Goal: Task Accomplishment & Management: Manage account settings

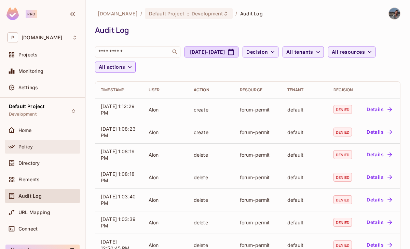
click at [36, 148] on div "Policy" at bounding box center [47, 146] width 59 height 5
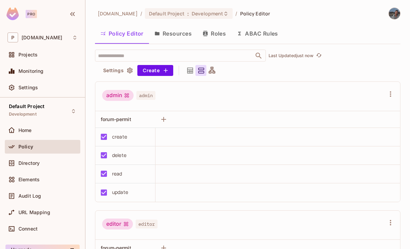
click at [208, 41] on button "Roles" at bounding box center [214, 33] width 34 height 17
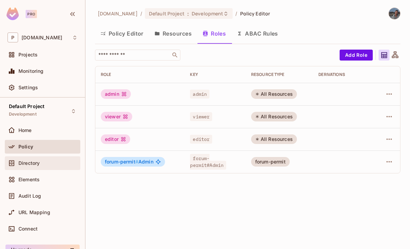
click at [33, 160] on span "Directory" at bounding box center [28, 162] width 21 height 5
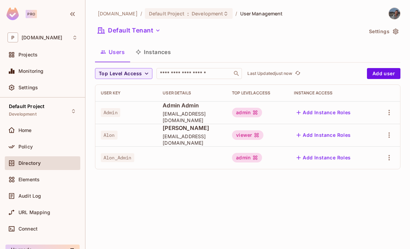
click at [107, 133] on span "Alon" at bounding box center [109, 134] width 17 height 9
click at [107, 132] on span "Alon" at bounding box center [109, 134] width 17 height 9
click at [36, 144] on div "Policy" at bounding box center [47, 146] width 59 height 5
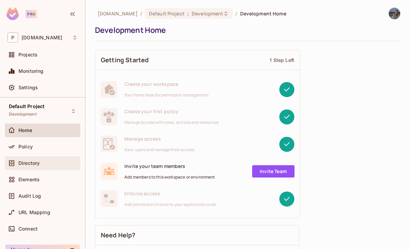
click at [35, 163] on span "Directory" at bounding box center [28, 162] width 21 height 5
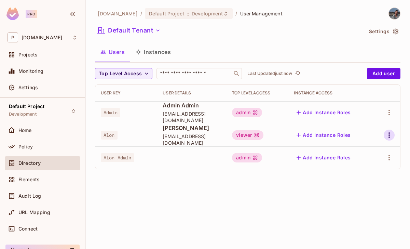
click at [384, 135] on button "button" at bounding box center [389, 134] width 11 height 11
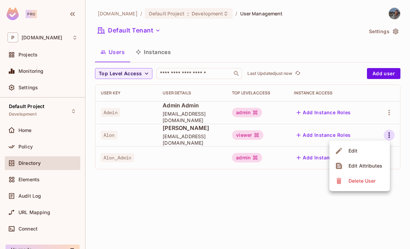
click at [365, 147] on li "Edit" at bounding box center [359, 150] width 60 height 15
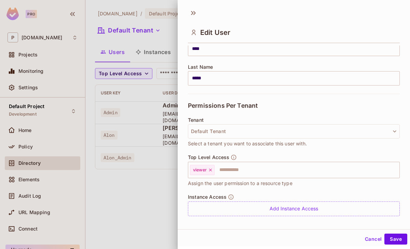
scroll to position [115, 0]
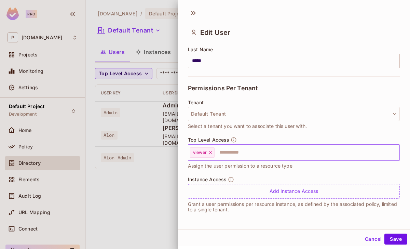
click at [211, 152] on icon at bounding box center [210, 152] width 3 height 3
click at [211, 152] on input "text" at bounding box center [287, 152] width 197 height 14
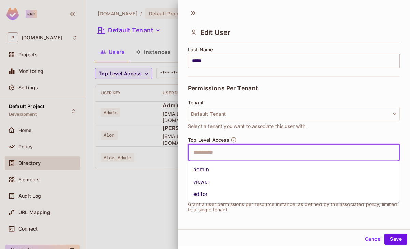
click at [208, 167] on li "admin" at bounding box center [294, 169] width 212 height 12
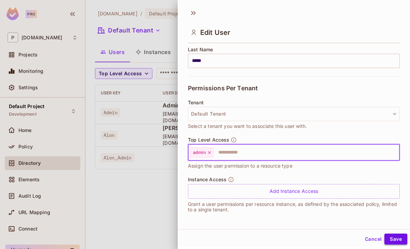
click at [397, 239] on button "Save" at bounding box center [395, 238] width 23 height 11
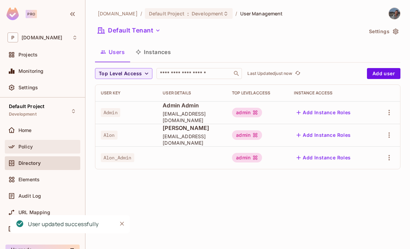
click at [50, 145] on div "Policy" at bounding box center [47, 146] width 59 height 5
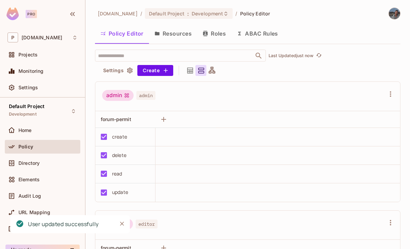
click at [203, 34] on icon "button" at bounding box center [205, 33] width 5 height 5
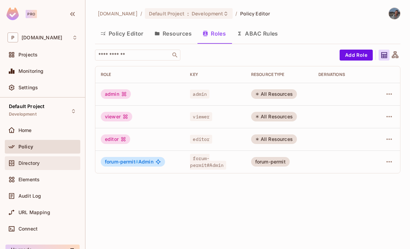
click at [45, 158] on div "Directory" at bounding box center [42, 163] width 75 height 14
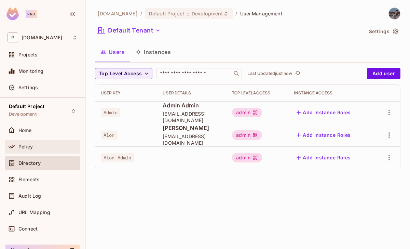
click at [51, 143] on div "Policy" at bounding box center [43, 146] width 70 height 8
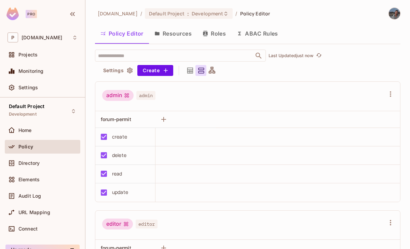
click at [181, 29] on button "Resources" at bounding box center [173, 33] width 48 height 17
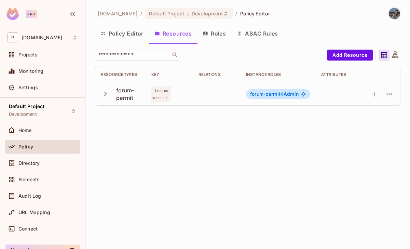
click at [129, 31] on button "Policy Editor" at bounding box center [122, 33] width 54 height 17
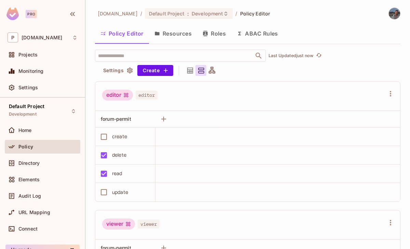
scroll to position [116, 0]
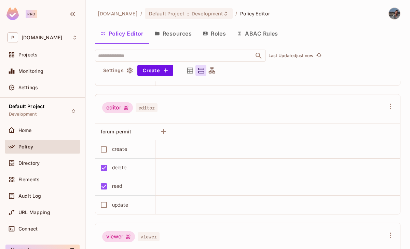
click at [216, 34] on button "Roles" at bounding box center [214, 33] width 34 height 17
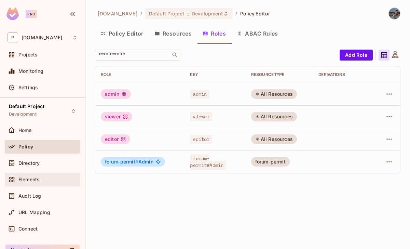
click at [44, 172] on div "Elements" at bounding box center [42, 179] width 75 height 14
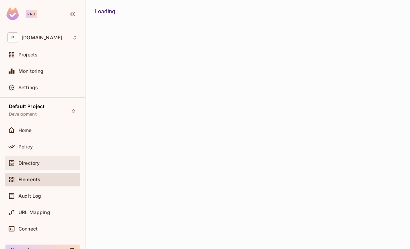
click at [48, 162] on div "Directory" at bounding box center [47, 162] width 59 height 5
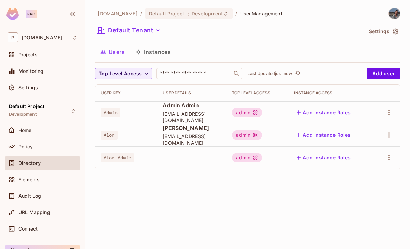
click at [391, 129] on div at bounding box center [386, 134] width 15 height 11
click at [386, 133] on icon "button" at bounding box center [389, 135] width 8 height 8
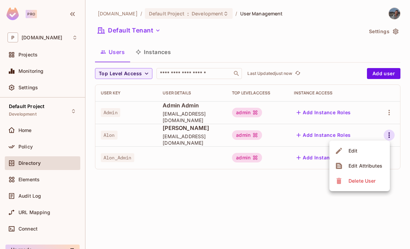
click at [365, 147] on li "Edit" at bounding box center [359, 150] width 60 height 15
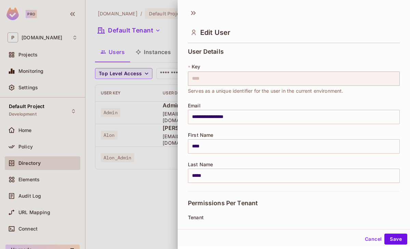
scroll to position [115, 0]
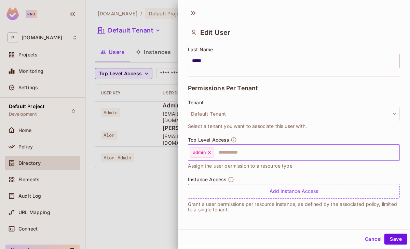
click at [211, 152] on icon at bounding box center [209, 152] width 5 height 5
click at [211, 152] on input "text" at bounding box center [287, 152] width 197 height 14
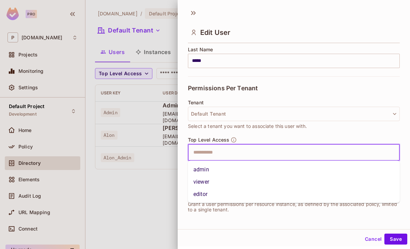
click at [204, 189] on li "editor" at bounding box center [294, 194] width 212 height 12
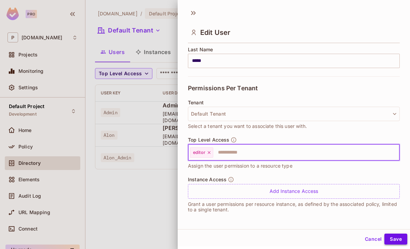
click at [390, 235] on button "Save" at bounding box center [395, 238] width 23 height 11
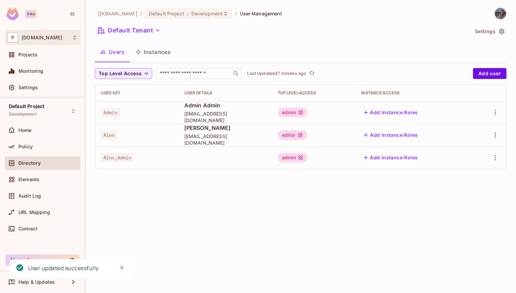
click at [43, 38] on div "P [DOMAIN_NAME]" at bounding box center [43, 37] width 70 height 10
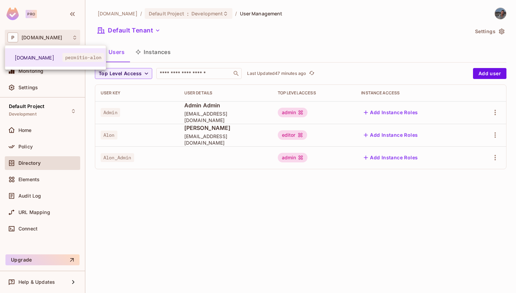
click at [54, 36] on div at bounding box center [258, 146] width 516 height 293
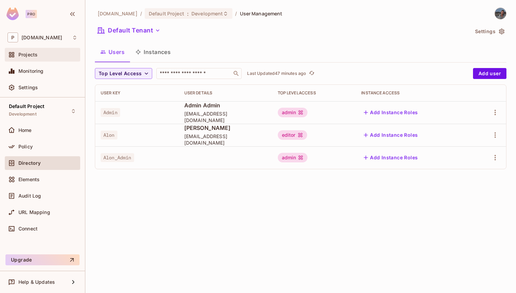
click at [35, 56] on span "Projects" at bounding box center [27, 54] width 19 height 5
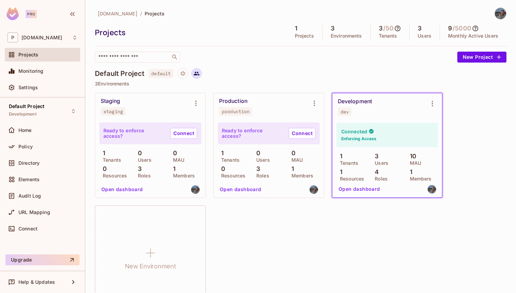
click at [201, 73] on button at bounding box center [196, 73] width 11 height 11
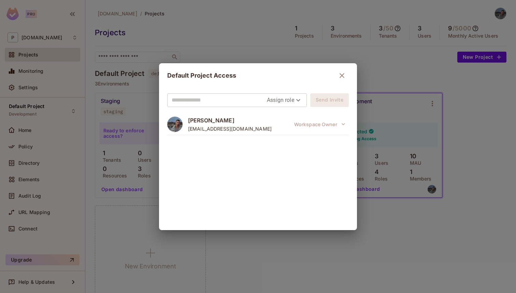
click at [223, 99] on input "text" at bounding box center [219, 100] width 95 height 11
type input "**********"
click at [286, 101] on body "**********" at bounding box center [258, 146] width 516 height 293
click at [282, 112] on li "Owner" at bounding box center [285, 115] width 36 height 12
click at [290, 100] on body "**********" at bounding box center [258, 146] width 516 height 293
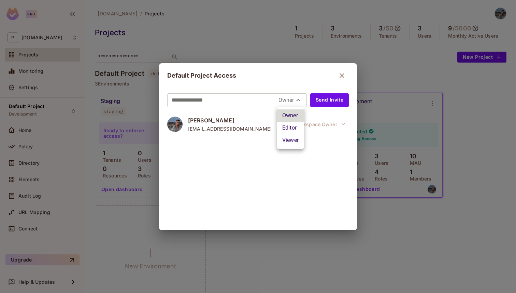
click at [288, 143] on li "Viewer" at bounding box center [290, 140] width 27 height 12
type input "****"
click at [177, 98] on input "**********" at bounding box center [225, 100] width 106 height 11
type input "**********"
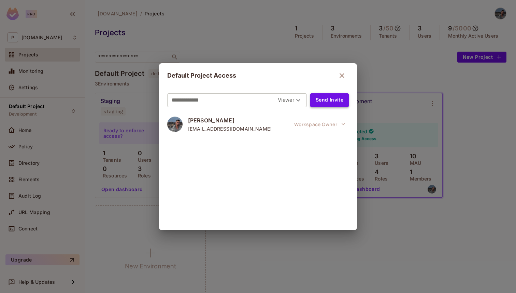
click at [331, 103] on button "Send Invite" at bounding box center [329, 100] width 39 height 14
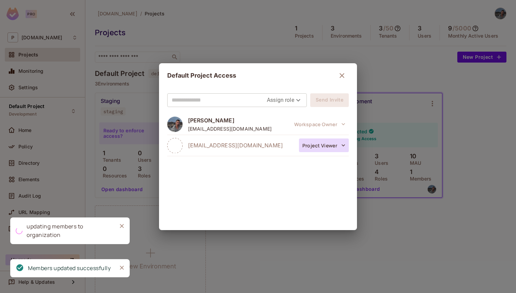
click at [310, 148] on button "Project Viewer" at bounding box center [324, 145] width 50 height 14
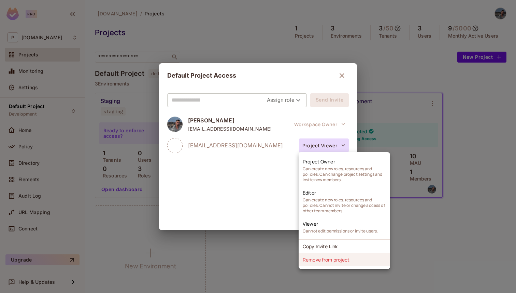
click at [343, 261] on li "Remove from project" at bounding box center [345, 259] width 92 height 13
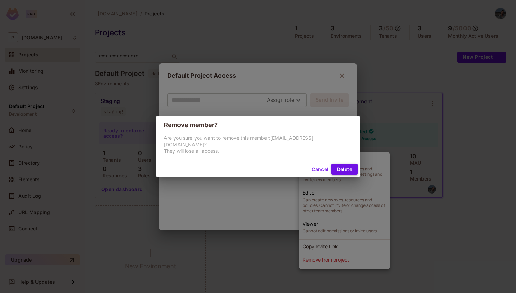
click at [332, 168] on button "Delete" at bounding box center [345, 169] width 26 height 11
